Goal: Transaction & Acquisition: Download file/media

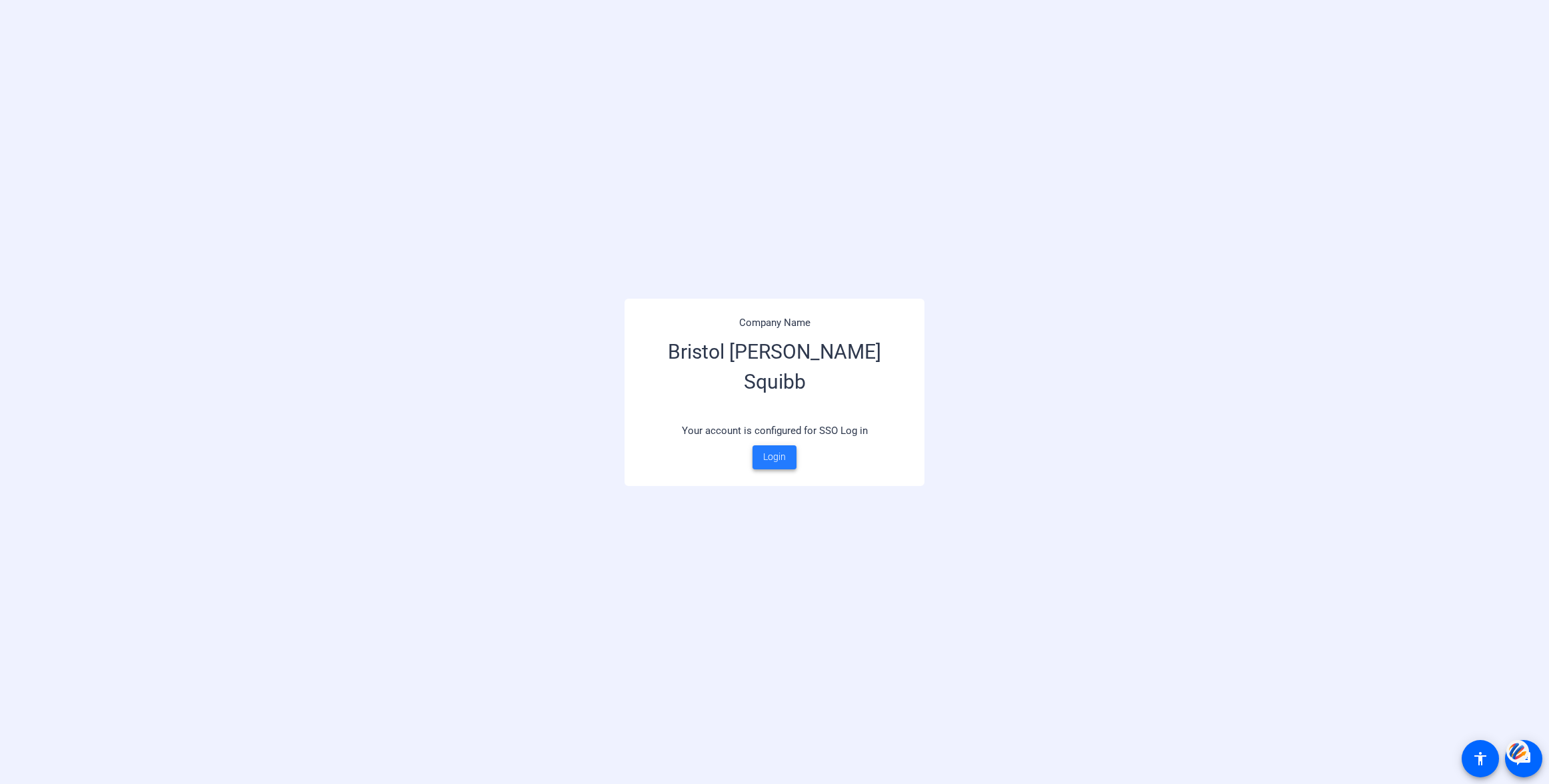
click at [782, 450] on span "Login" at bounding box center [774, 456] width 22 height 14
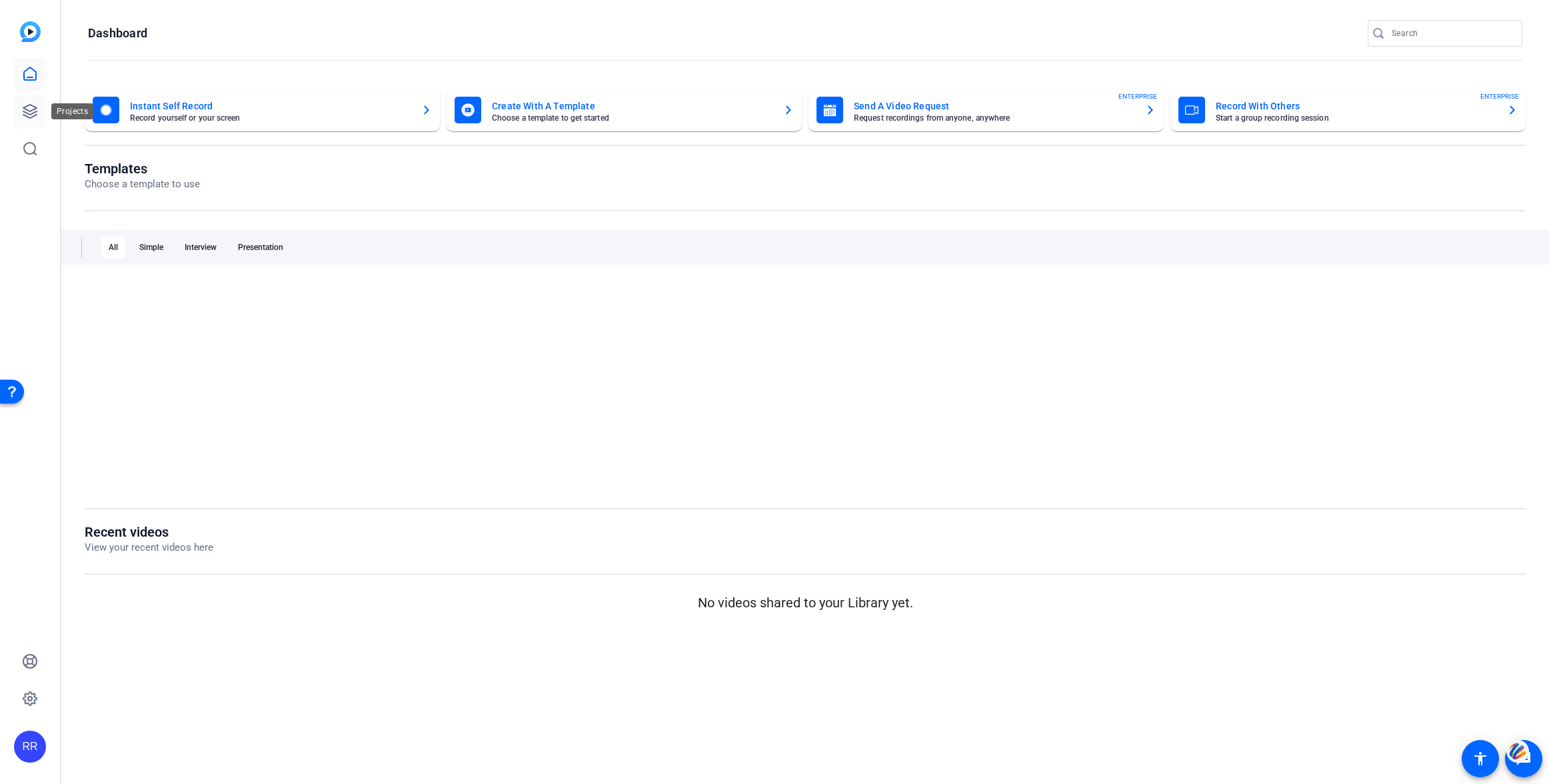
click at [31, 114] on icon at bounding box center [30, 111] width 13 height 13
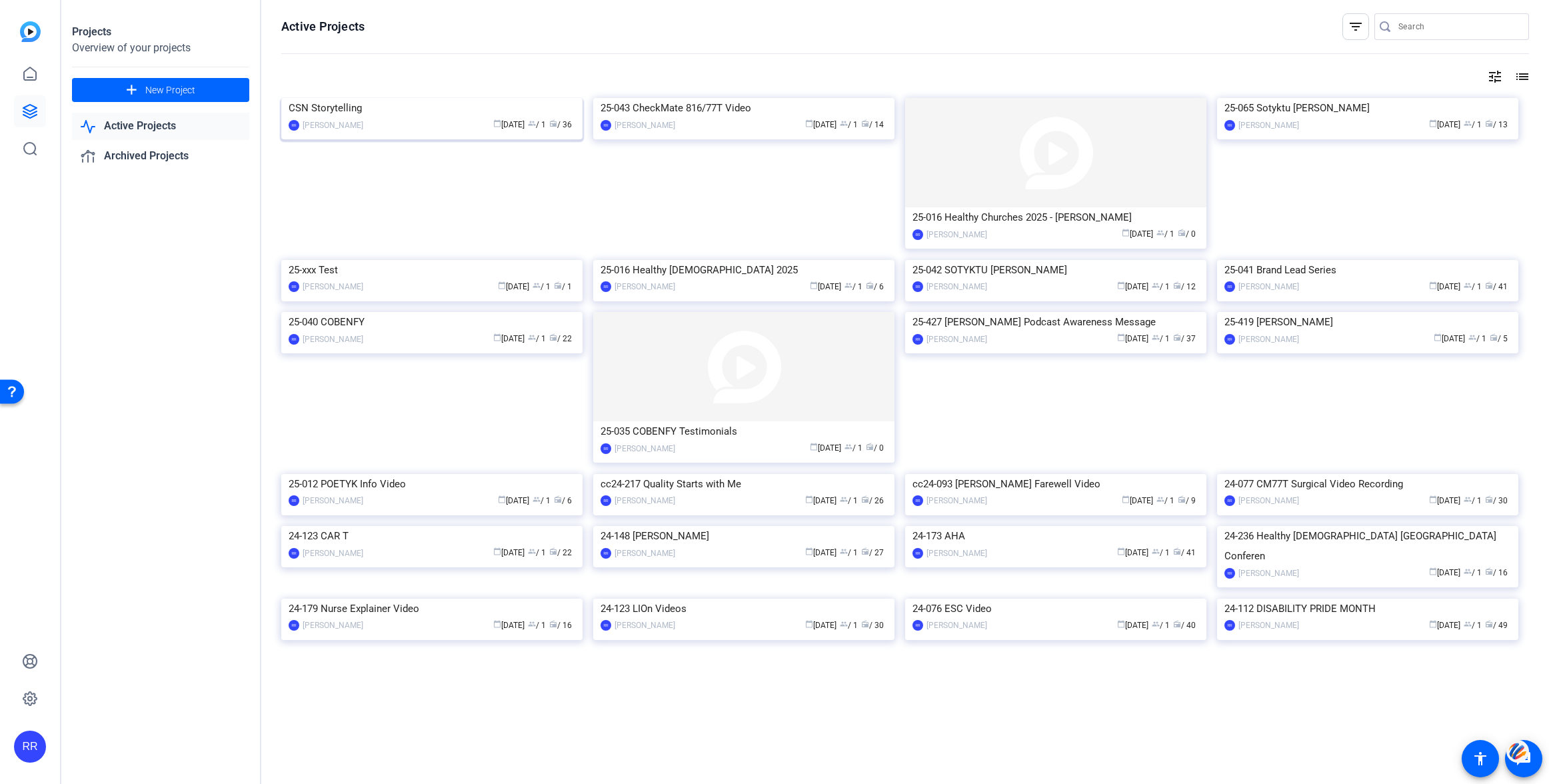
click at [453, 98] on img at bounding box center [432, 98] width 301 height 0
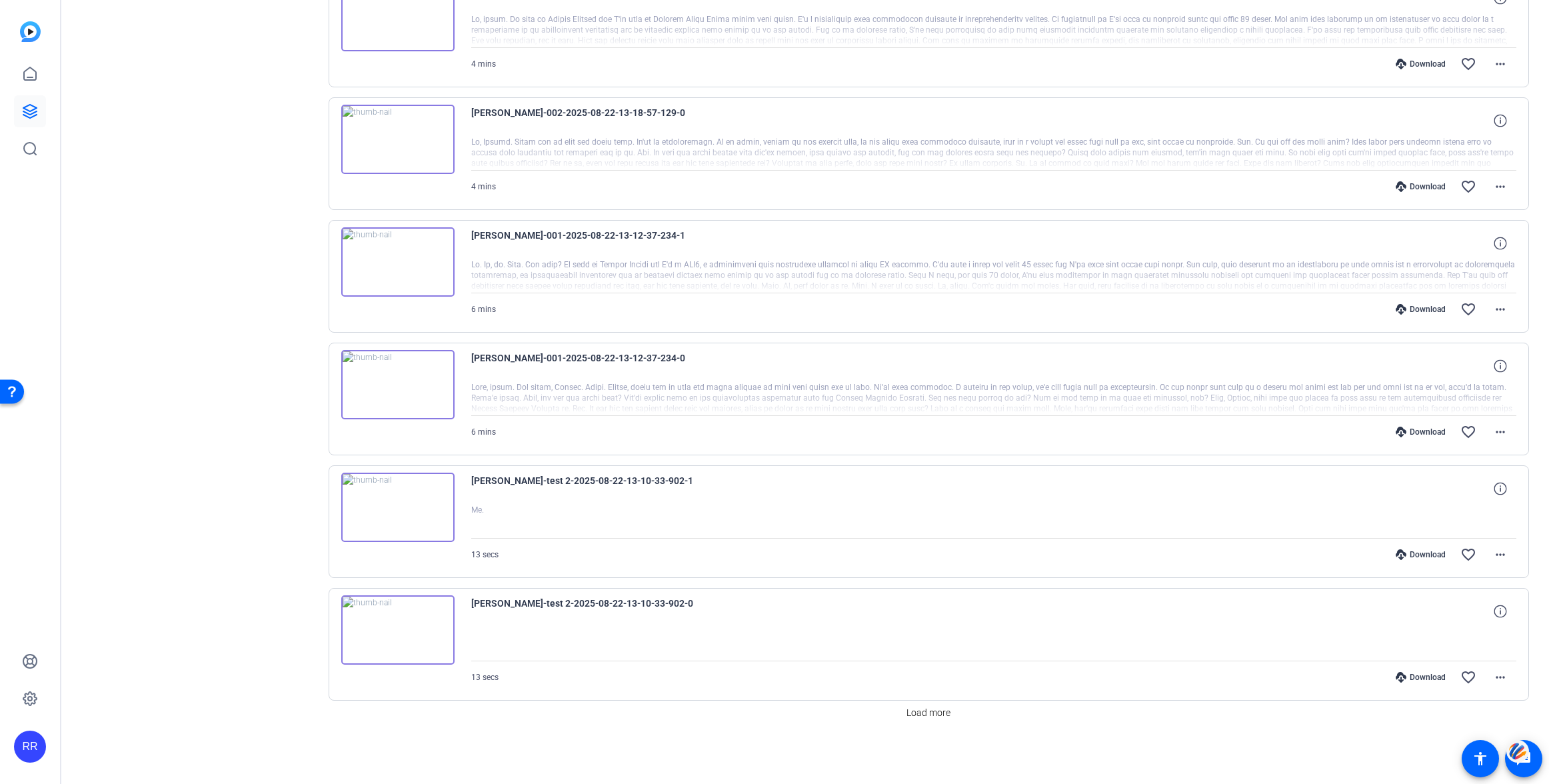
scroll to position [681, 0]
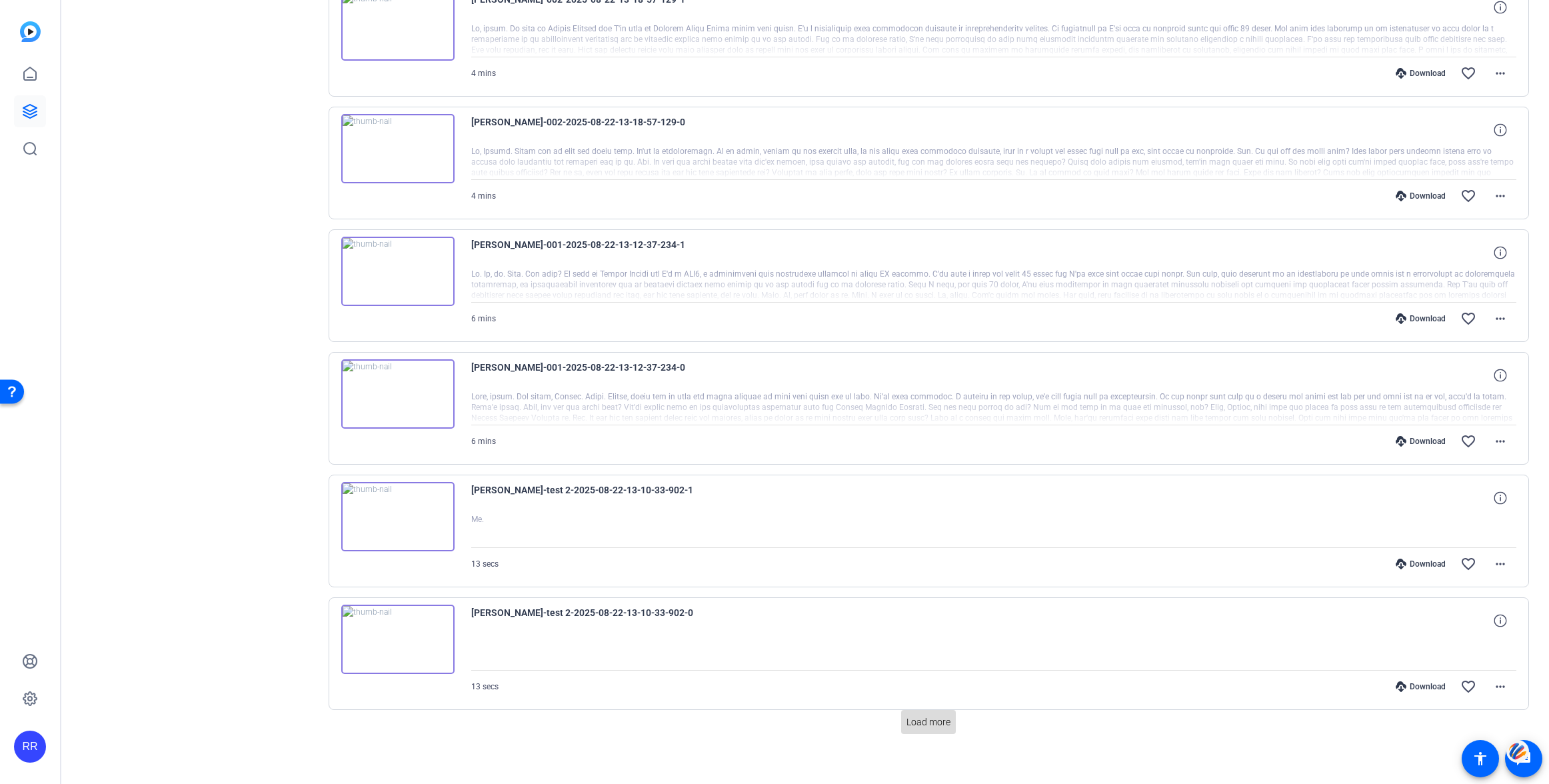
click at [925, 725] on span "Load more" at bounding box center [928, 722] width 44 height 14
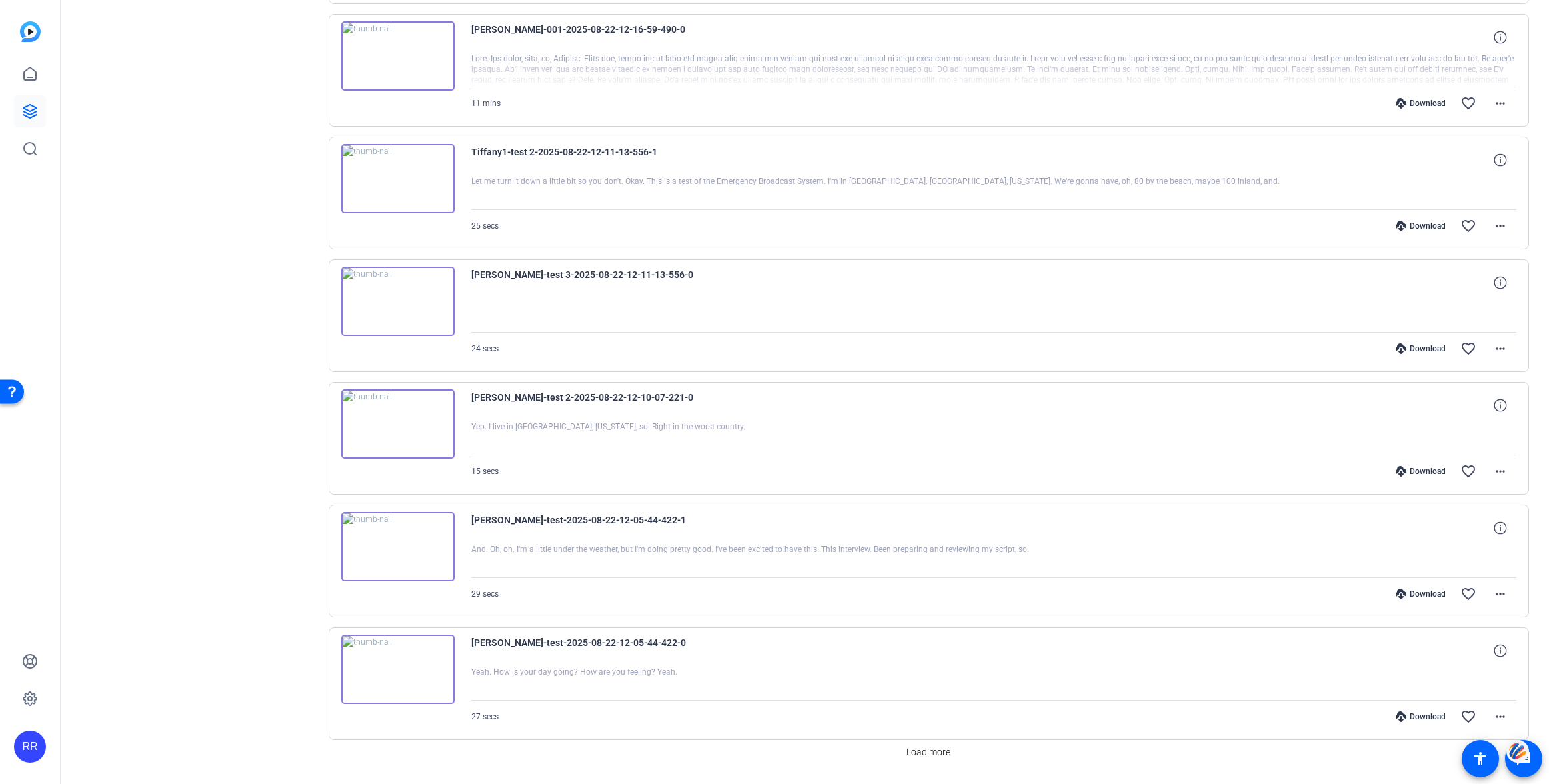
scroll to position [1917, 0]
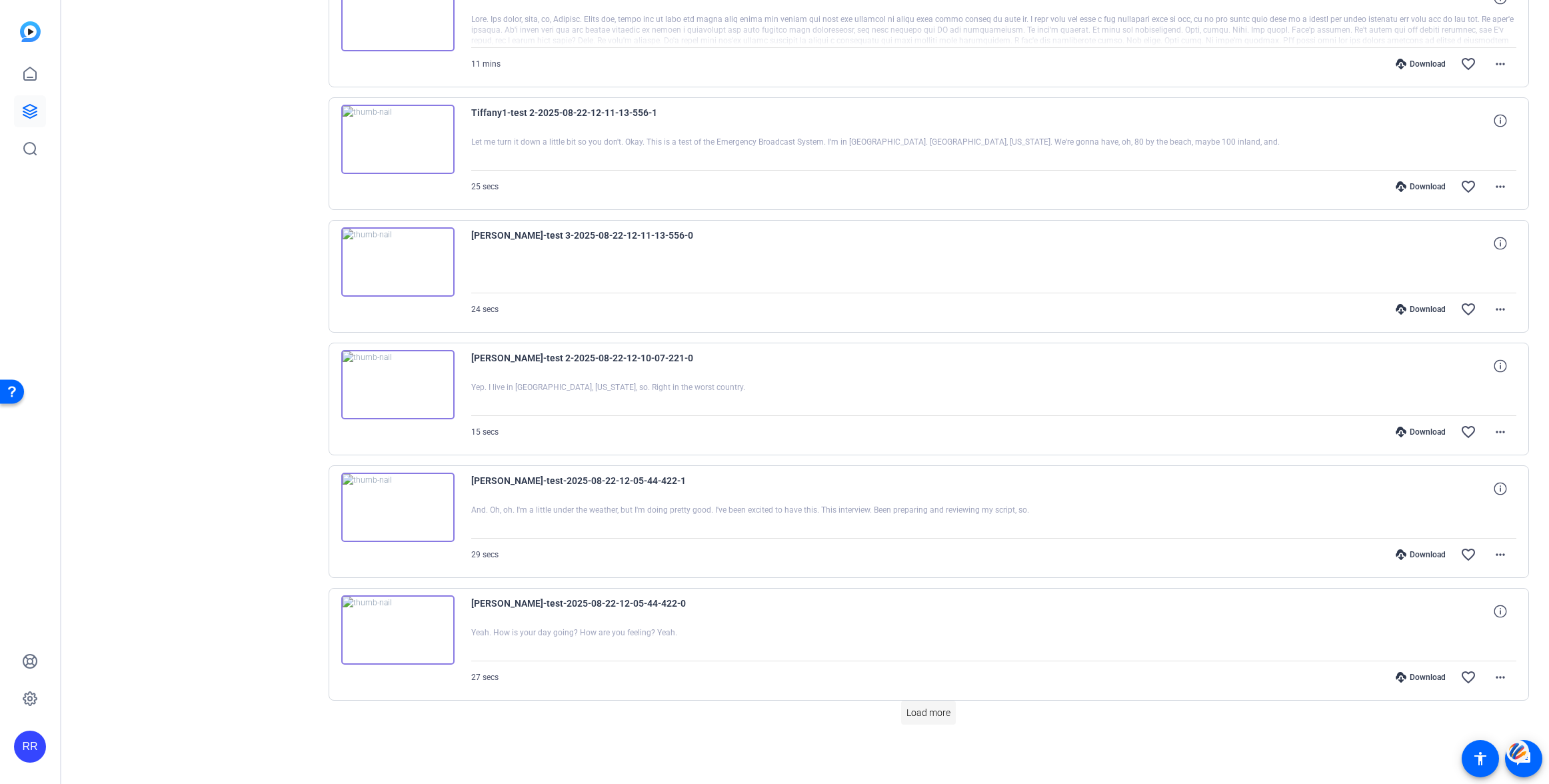
click at [919, 716] on span "Load more" at bounding box center [928, 712] width 44 height 14
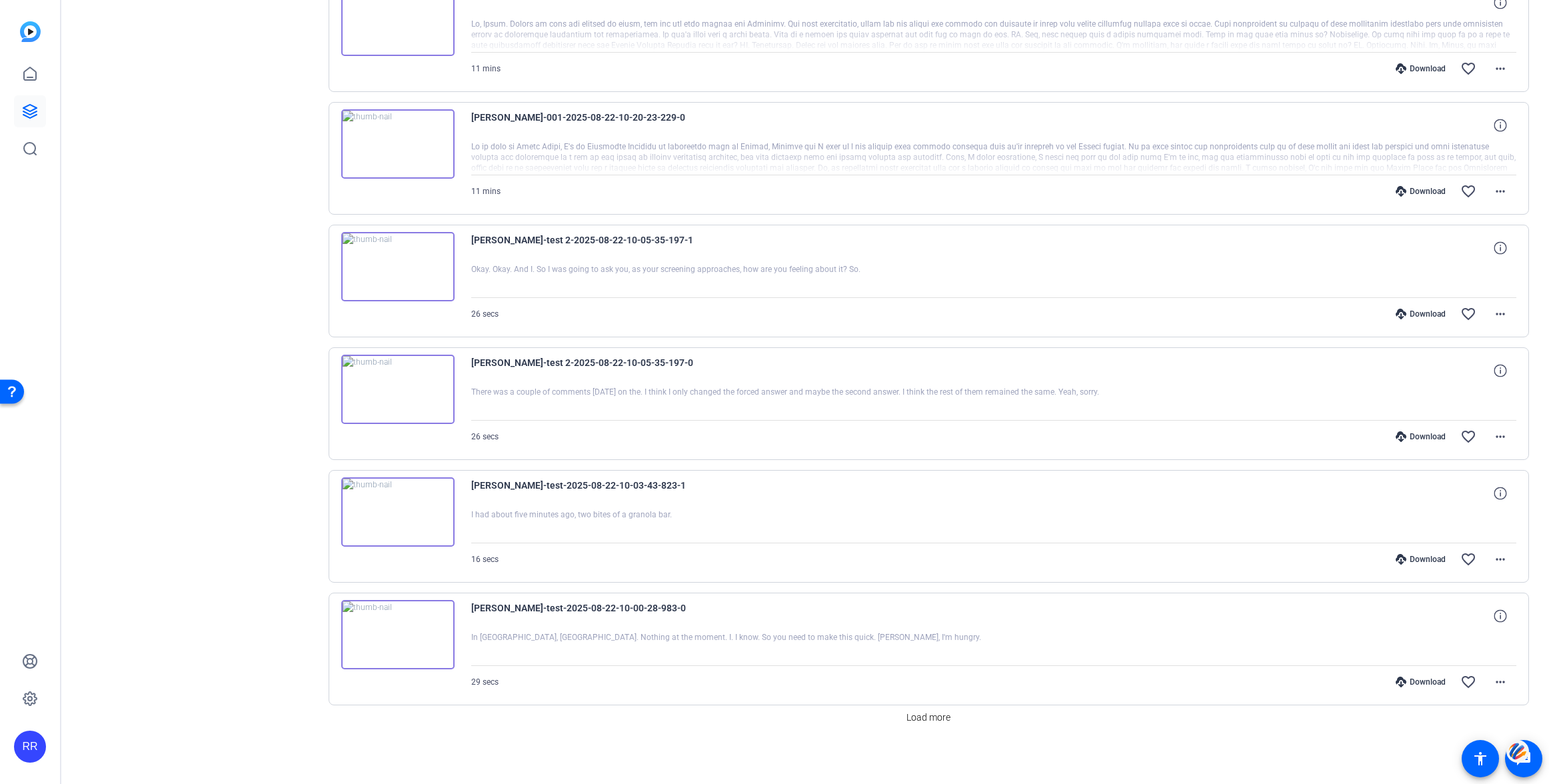
scroll to position [3143, 0]
click at [935, 712] on span "Load more" at bounding box center [928, 712] width 44 height 14
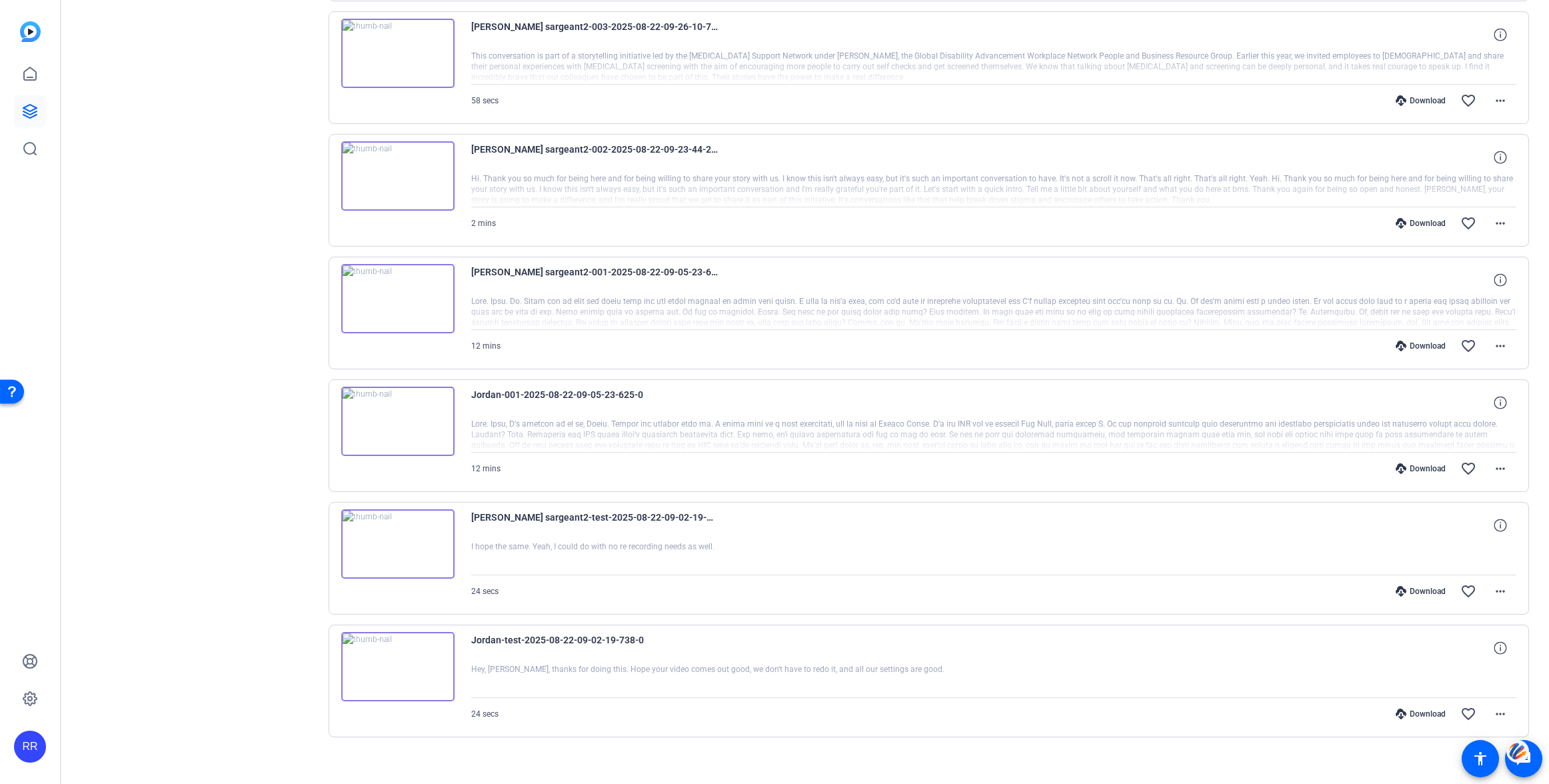
scroll to position [3854, 0]
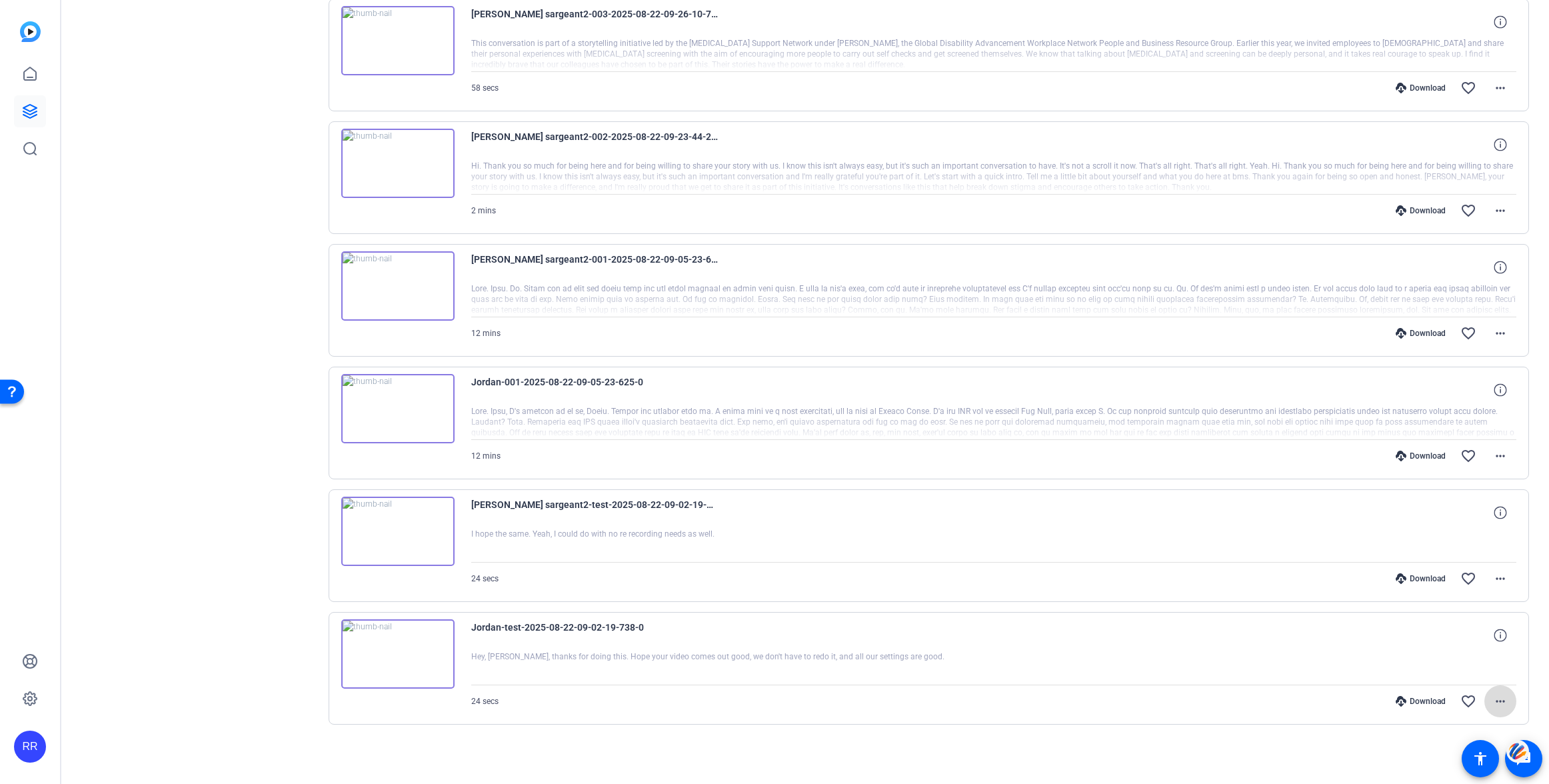
click at [1498, 699] on mat-icon "more_horiz" at bounding box center [1501, 701] width 16 height 16
click at [1451, 539] on span "Download Original" at bounding box center [1466, 540] width 80 height 16
click at [1499, 453] on mat-icon "more_horiz" at bounding box center [1501, 456] width 16 height 16
click at [1469, 482] on span "Download Original" at bounding box center [1466, 484] width 80 height 16
